Goal: Navigation & Orientation: Find specific page/section

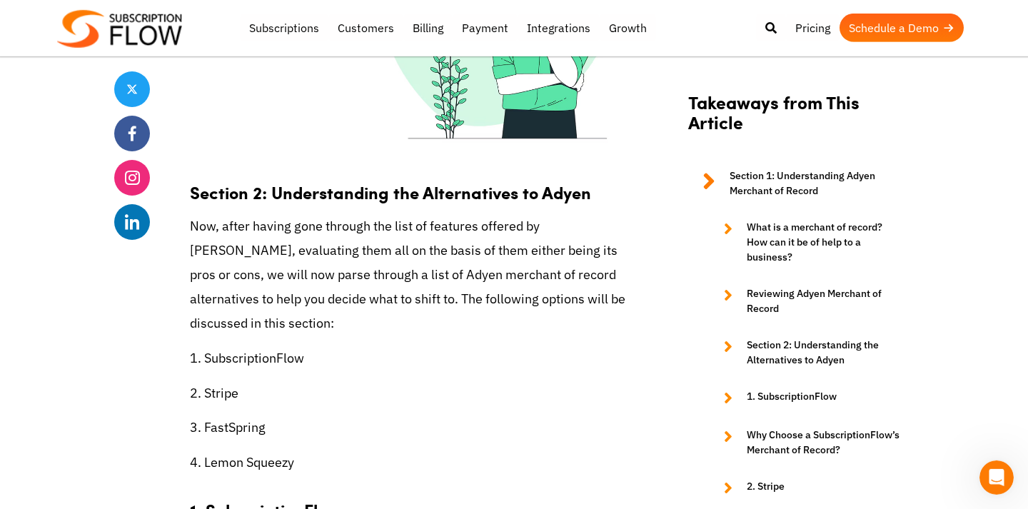
scroll to position [3662, 0]
click at [293, 347] on p "1. SubscriptionFlow" at bounding box center [410, 359] width 440 height 24
copy p "SubscriptionFlow"
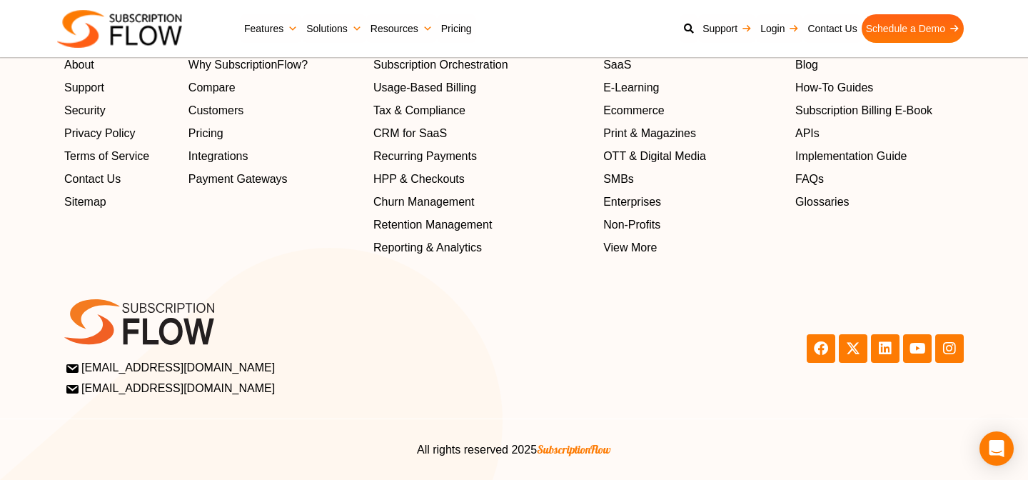
scroll to position [4628, 0]
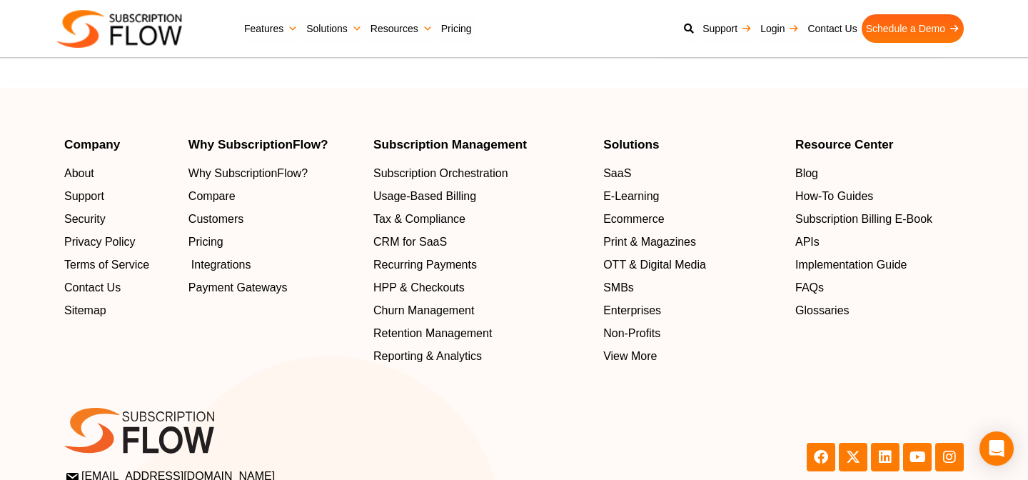
click at [242, 273] on span "Integrations" at bounding box center [221, 264] width 60 height 17
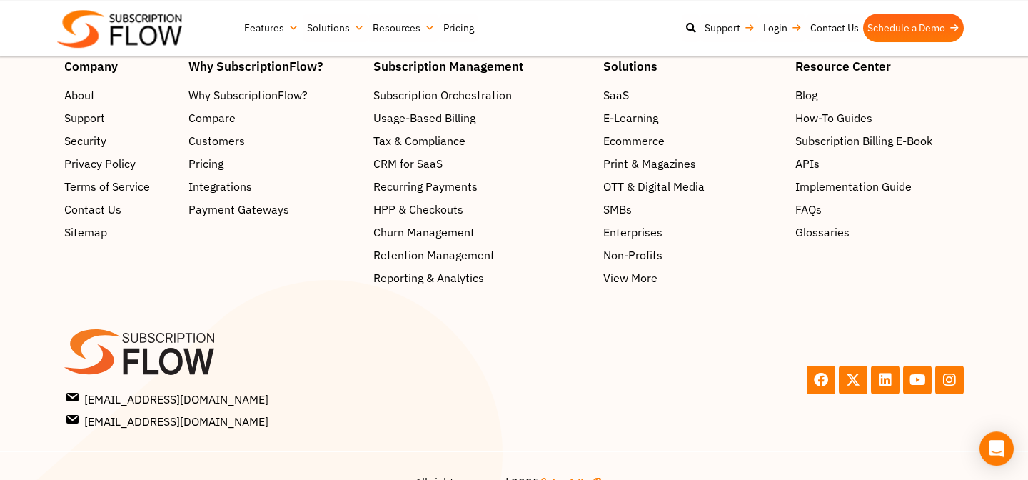
scroll to position [5858, 0]
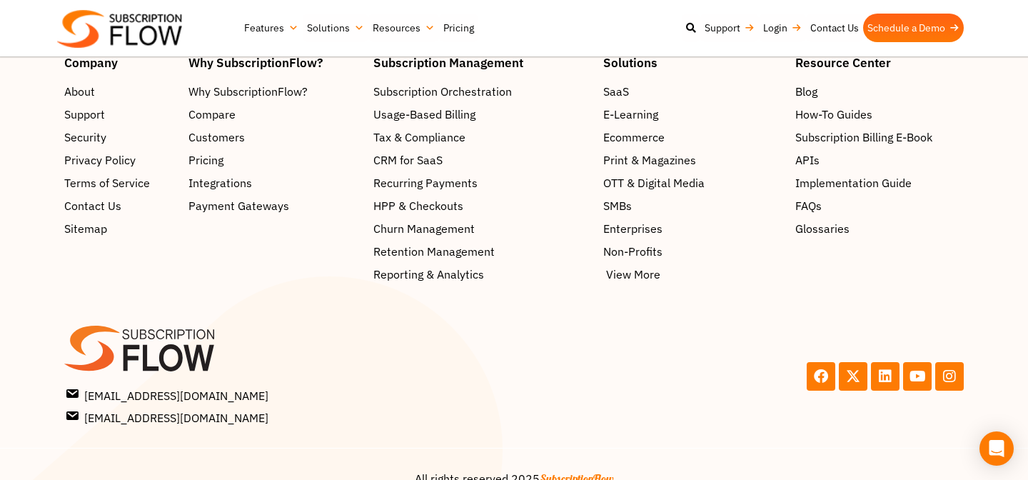
click at [623, 283] on span "View More" at bounding box center [633, 274] width 54 height 17
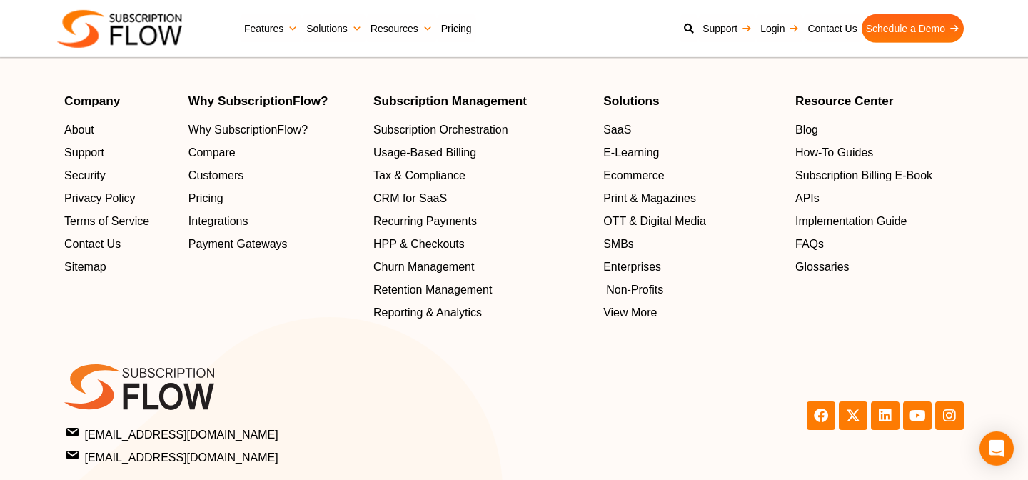
scroll to position [4963, 0]
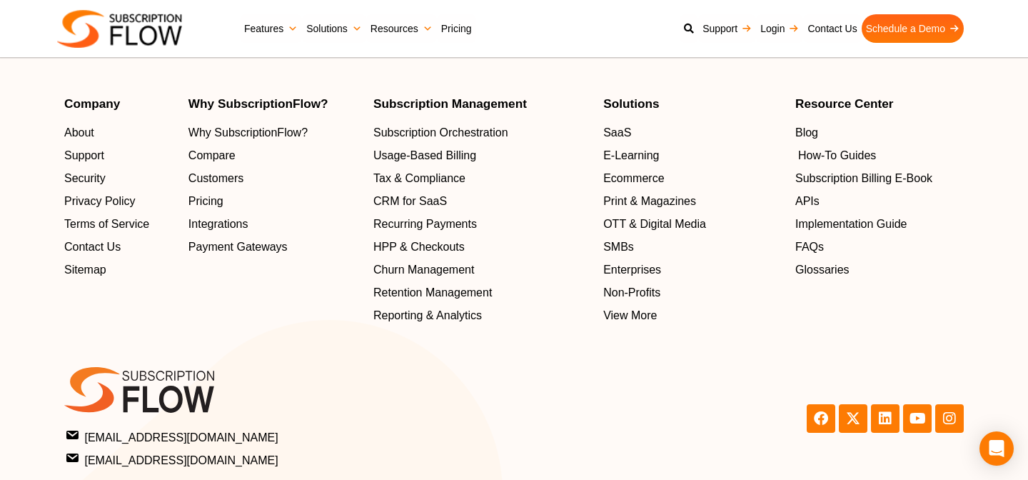
click at [822, 165] on span "How-To Guides" at bounding box center [837, 156] width 78 height 17
